Goal: Check status: Check status

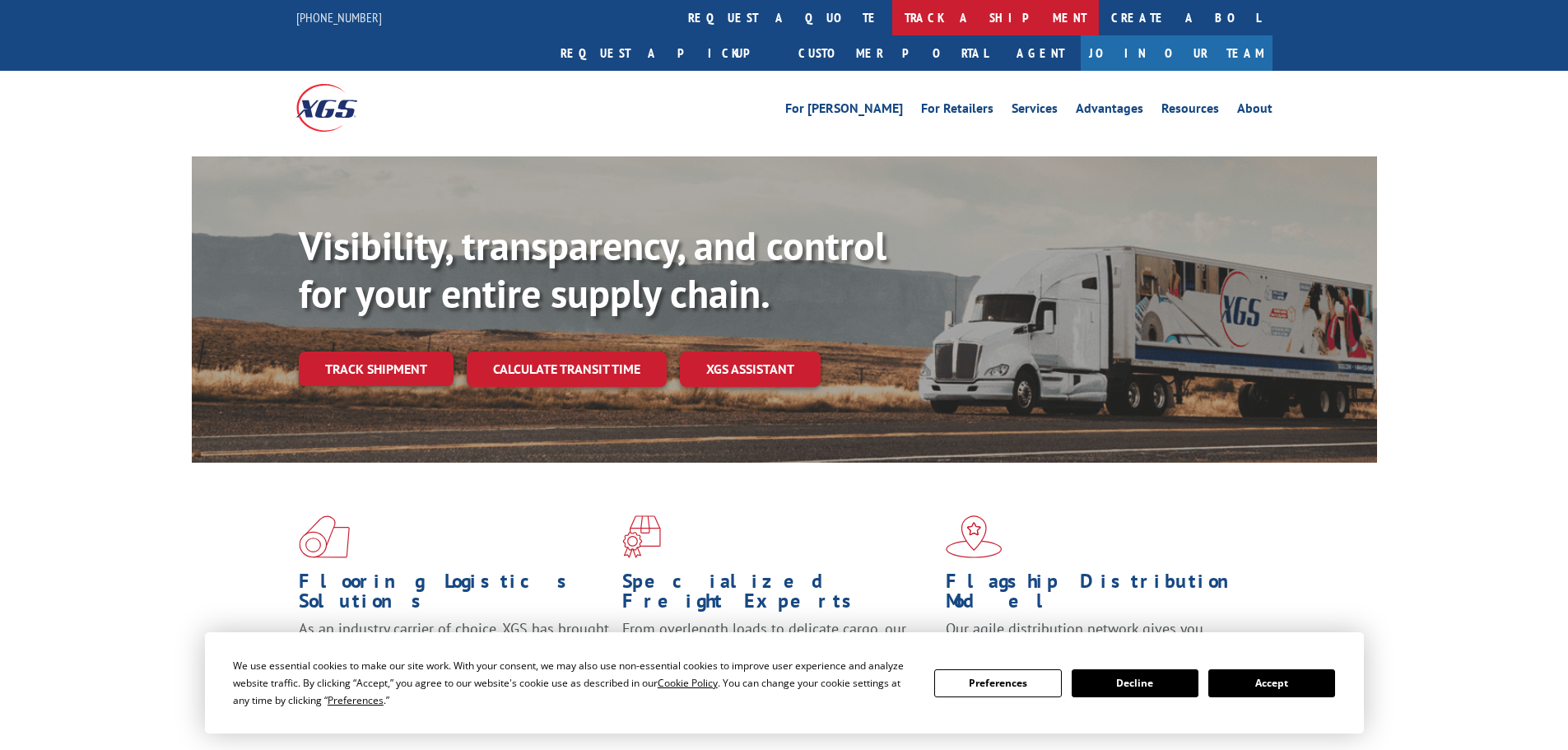
click at [892, 12] on link "track a shipment" at bounding box center [995, 18] width 207 height 35
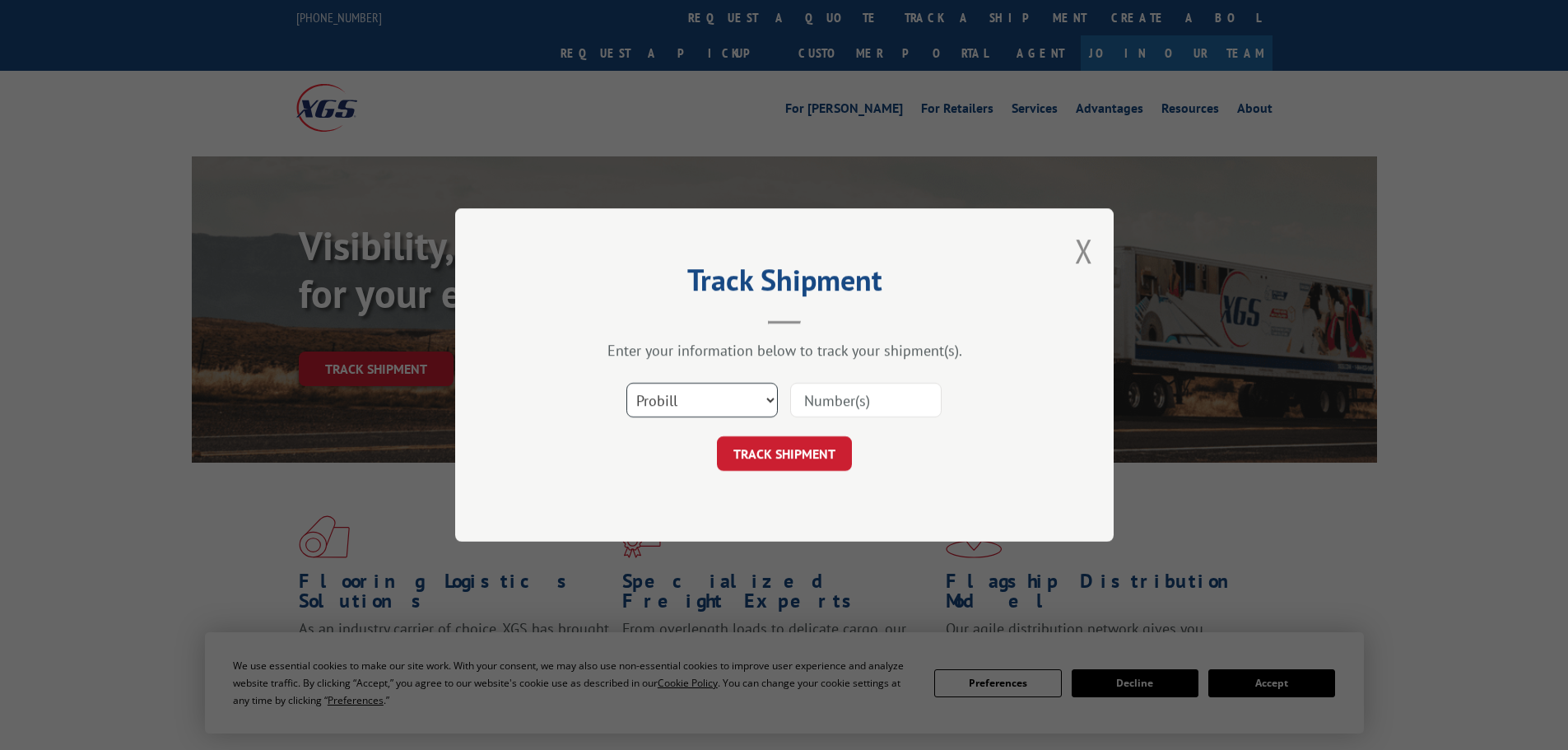
click at [694, 393] on select "Select category... Probill BOL PO" at bounding box center [702, 400] width 151 height 34
select select "bol"
click at [627, 383] on select "Select category... Probill BOL PO" at bounding box center [702, 400] width 151 height 34
click at [828, 407] on input at bounding box center [865, 400] width 151 height 34
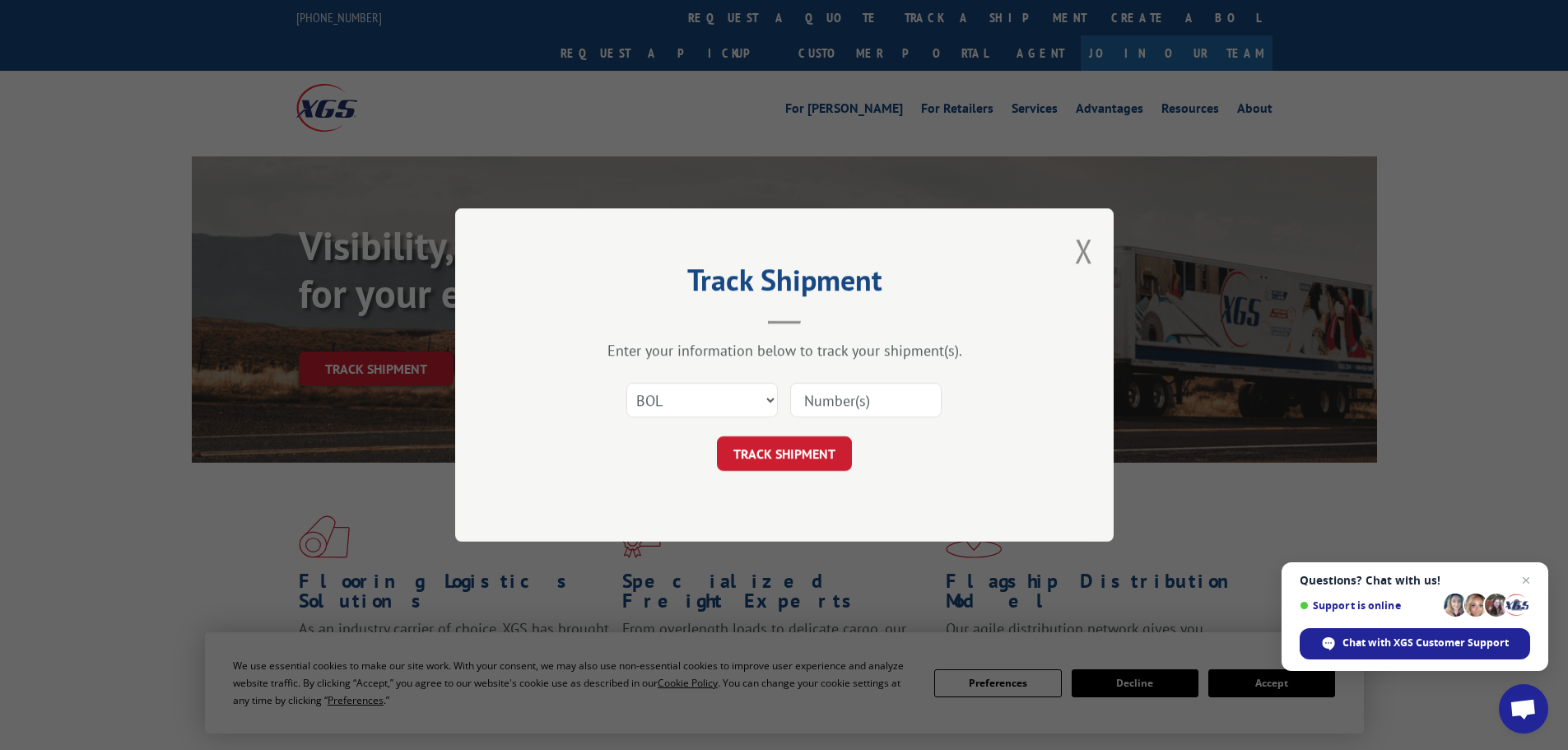
paste input "5470583"
type input "5470583"
click at [795, 441] on button "TRACK SHIPMENT" at bounding box center [784, 452] width 135 height 34
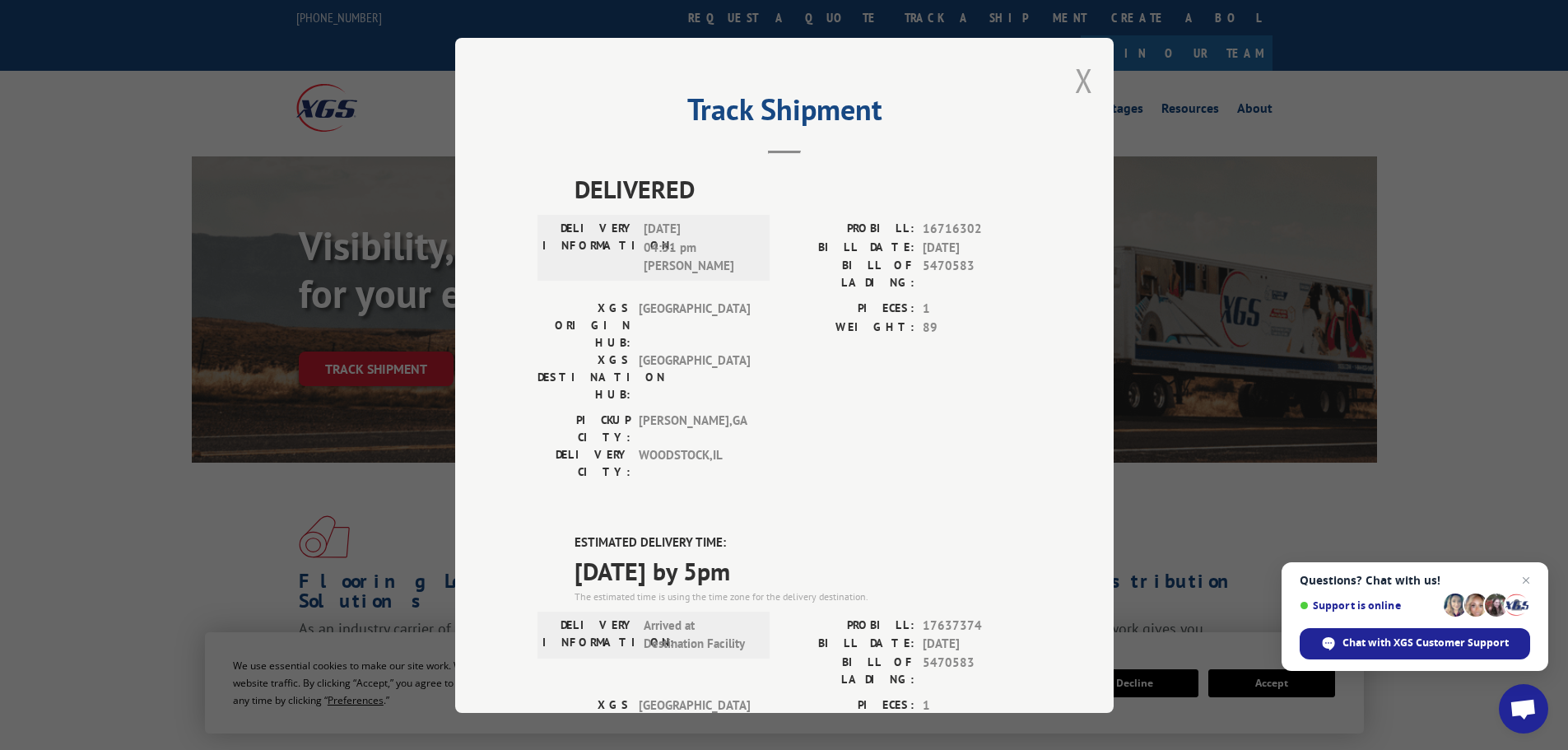
click at [1075, 84] on button "Close modal" at bounding box center [1084, 80] width 19 height 44
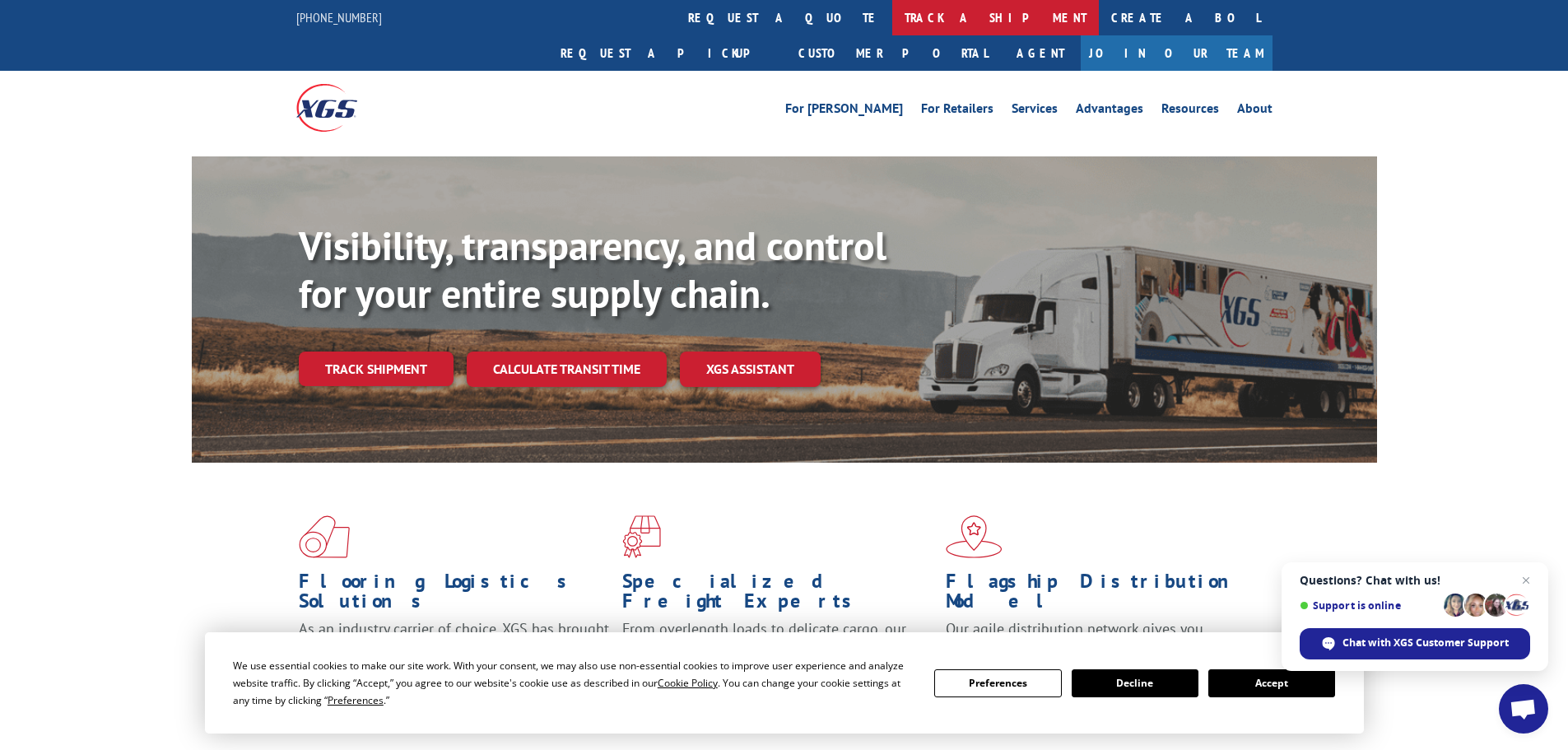
click at [892, 17] on link "track a shipment" at bounding box center [995, 18] width 207 height 35
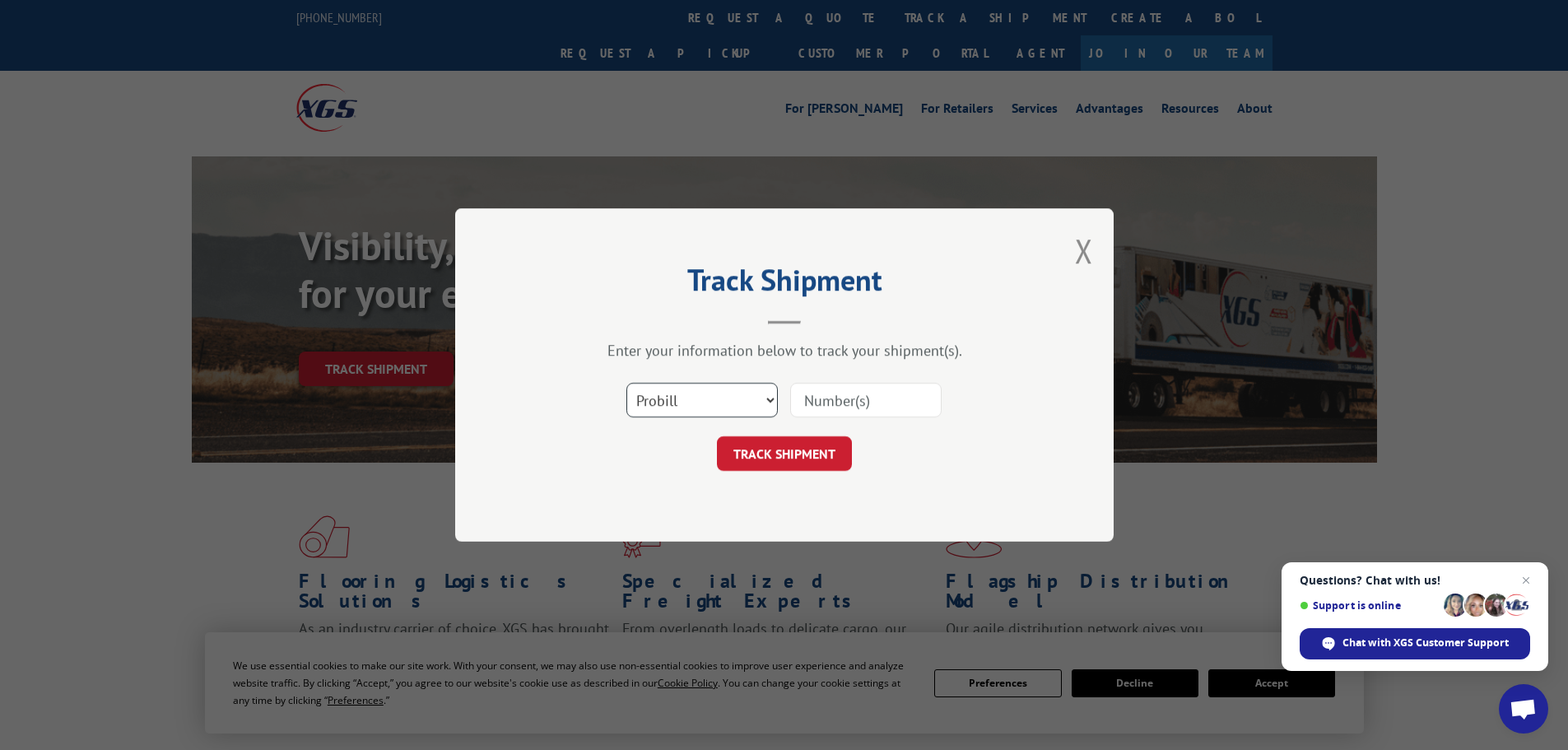
click at [702, 404] on select "Select category... Probill BOL PO" at bounding box center [702, 400] width 151 height 34
select select "bol"
click at [627, 383] on select "Select category... Probill BOL PO" at bounding box center [702, 400] width 151 height 34
click at [819, 417] on div "Select category... Probill BOL PO" at bounding box center [784, 400] width 494 height 55
click at [832, 403] on input at bounding box center [865, 400] width 151 height 34
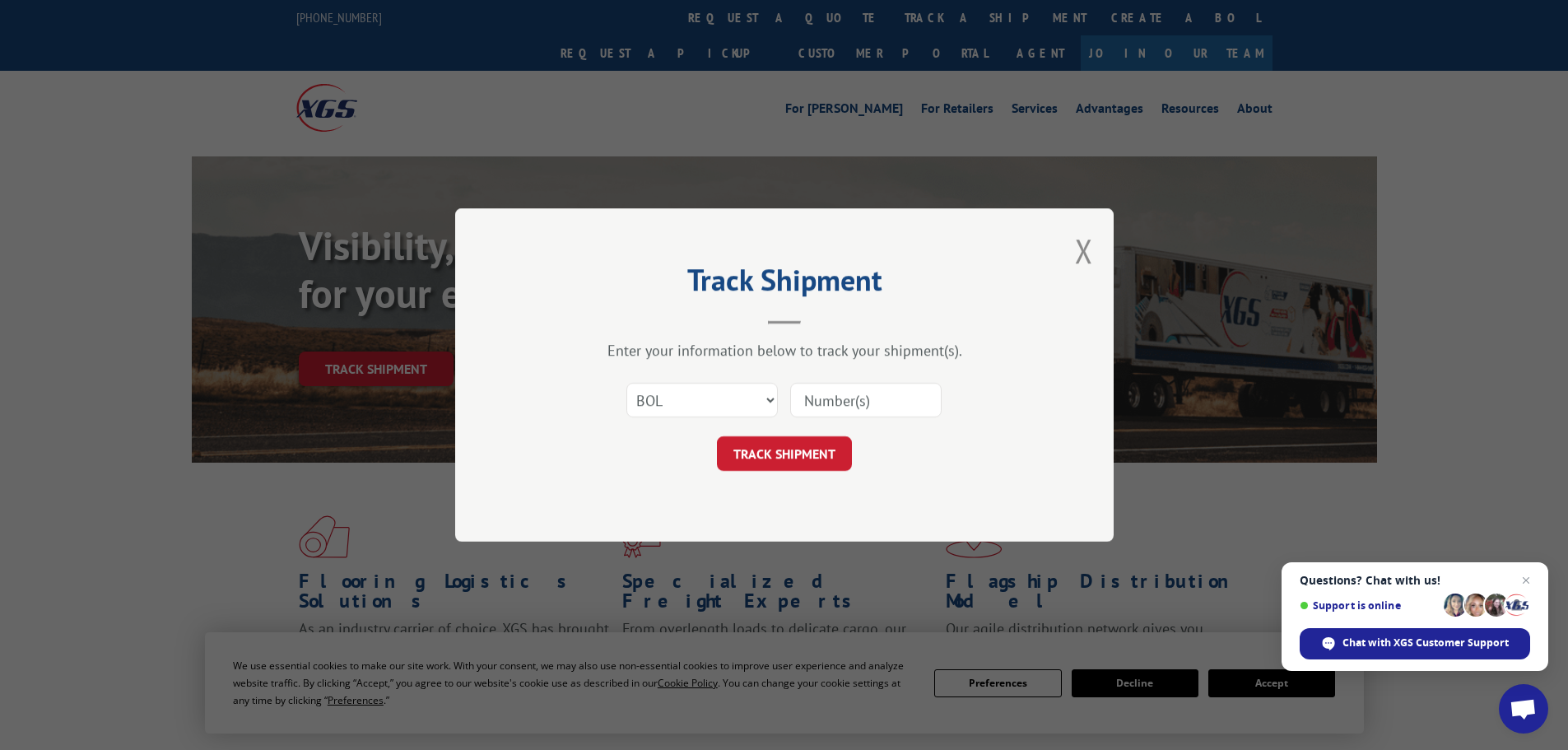
paste input "5474701"
type input "5474701"
drag, startPoint x: 782, startPoint y: 428, endPoint x: 784, endPoint y: 452, distance: 24.1
click at [783, 430] on form "Select category... Probill BOL PO 5474701 TRACK SHIPMENT" at bounding box center [784, 422] width 494 height 98
click at [783, 454] on button "TRACK SHIPMENT" at bounding box center [784, 452] width 135 height 34
